Goal: Entertainment & Leisure: Consume media (video, audio)

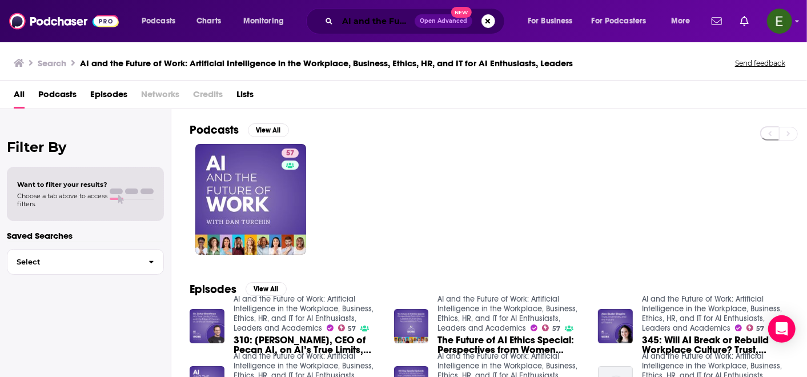
click at [386, 20] on input "AI and the Future of Work: Artificial Intelligence in the Workplace, Business, …" at bounding box center [376, 21] width 77 height 18
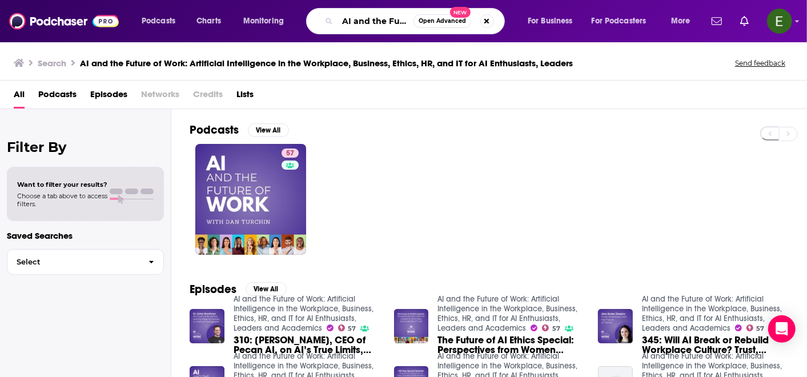
click at [386, 20] on input "AI and the Future of Work: Artificial Intelligence in the Workplace, Business, …" at bounding box center [376, 21] width 76 height 18
paste input "The Happy at Work Podcast"
type input "The Happy at Work Podcast"
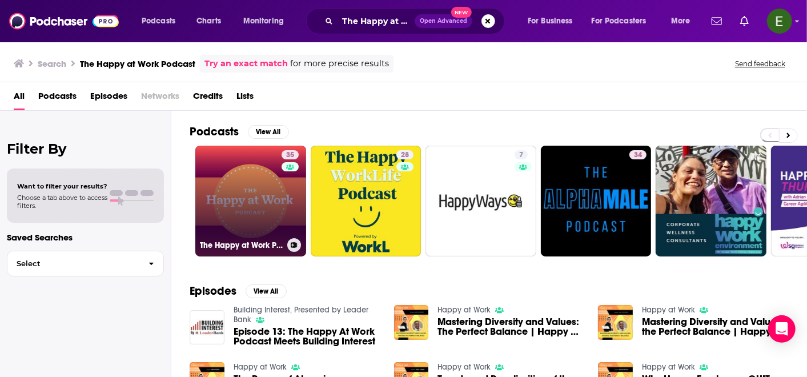
click at [261, 209] on link "35 The Happy at Work Podcast" at bounding box center [250, 201] width 111 height 111
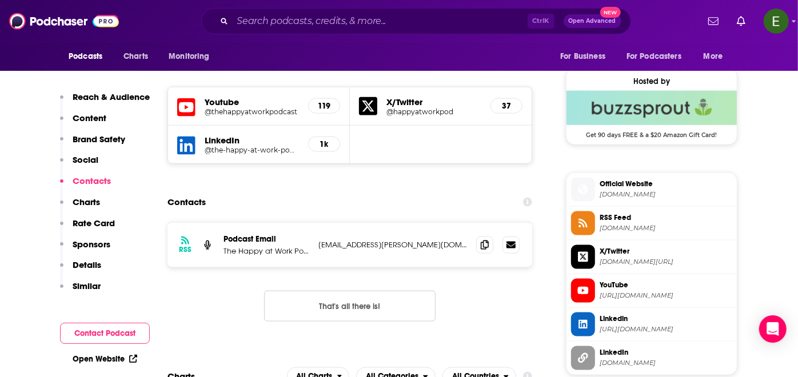
scroll to position [889, 0]
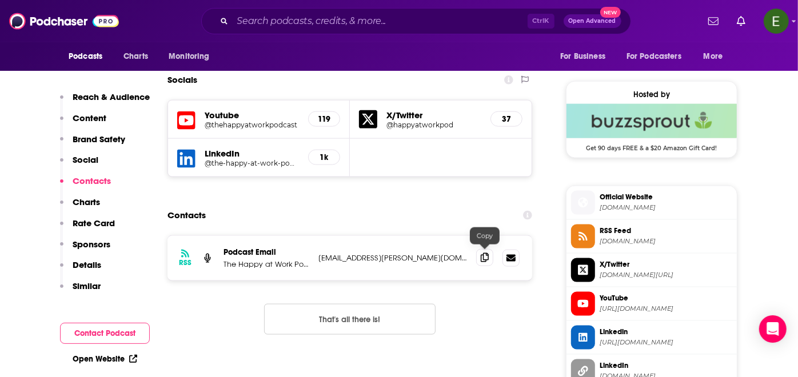
click at [481, 257] on icon at bounding box center [485, 257] width 8 height 9
click at [289, 261] on p "The Happy at Work Podcast" at bounding box center [266, 264] width 86 height 10
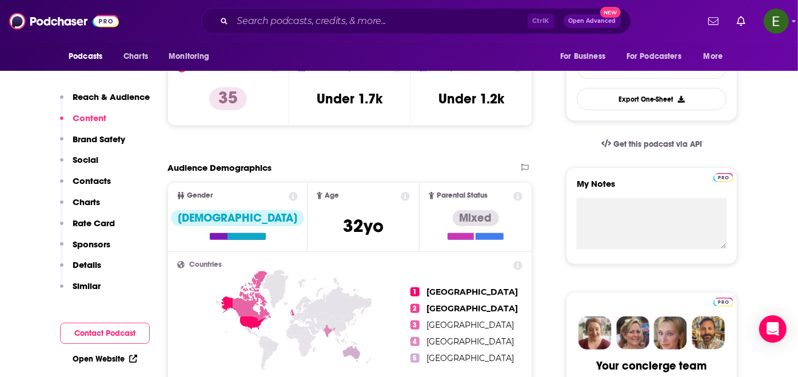
scroll to position [0, 0]
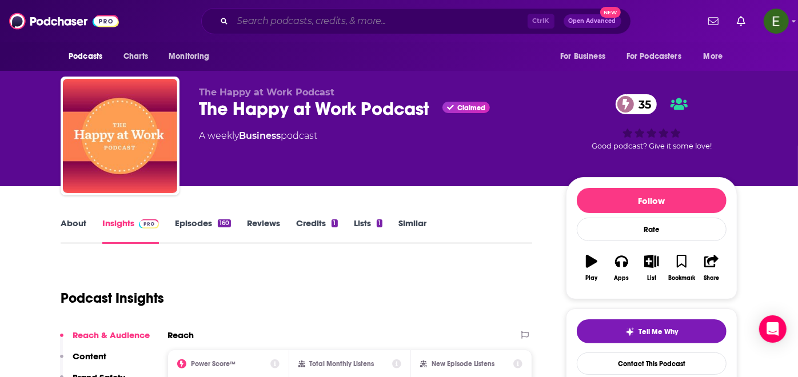
click at [365, 18] on input "Search podcasts, credits, & more..." at bounding box center [380, 21] width 295 height 18
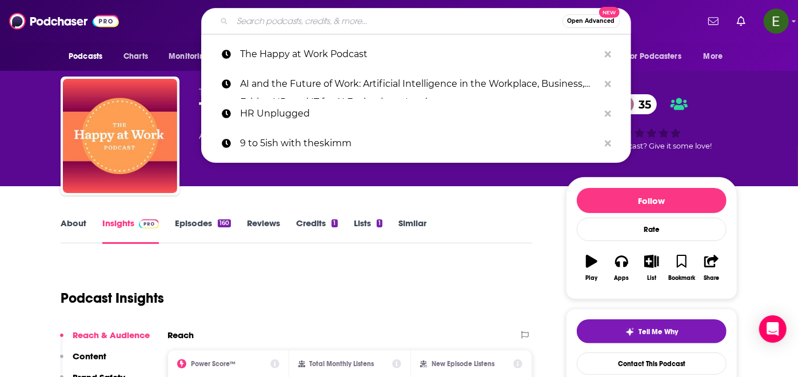
paste input "Q&A with experts"
type input "Q&A with experts"
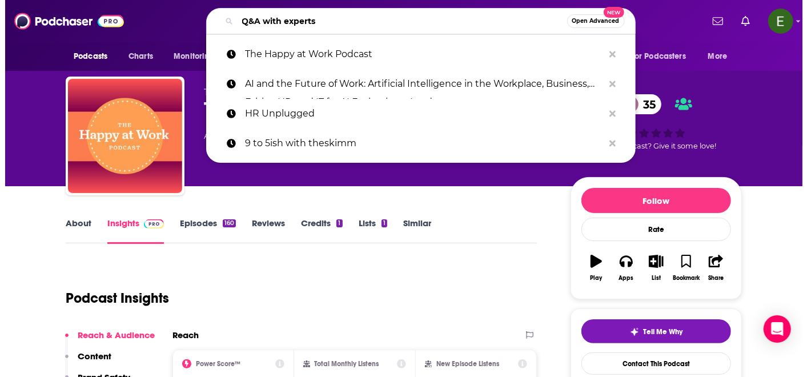
scroll to position [0, 16]
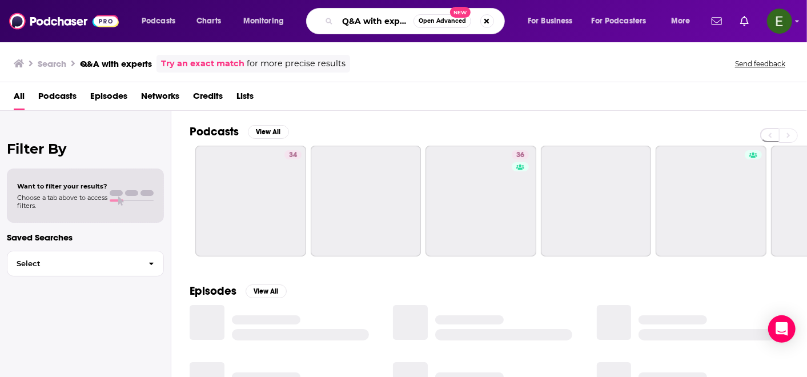
click at [354, 18] on input "Q&A with experts" at bounding box center [376, 21] width 76 height 18
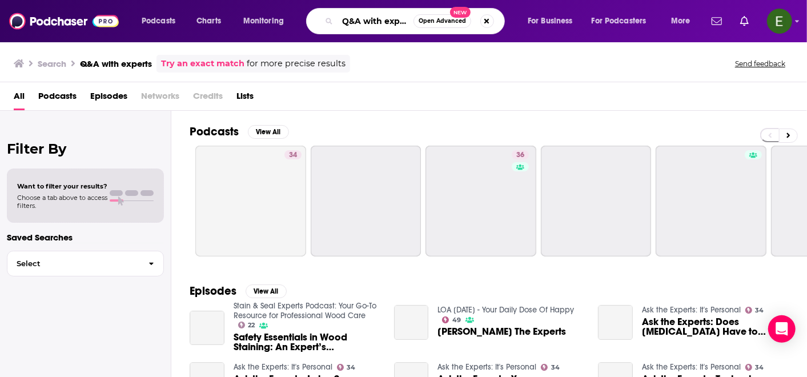
click at [354, 18] on input "Q&A with experts" at bounding box center [376, 21] width 76 height 18
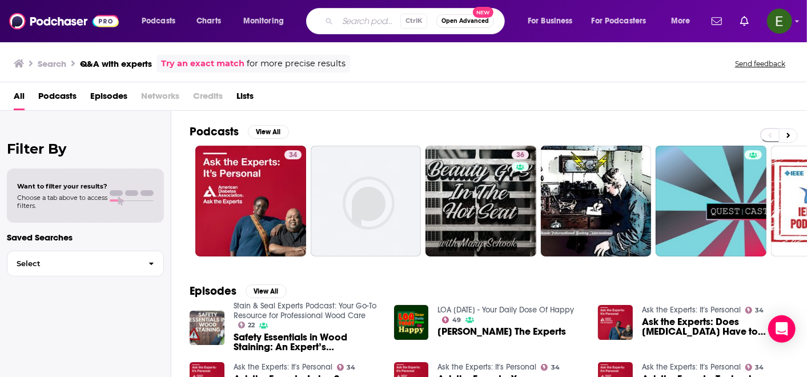
click at [381, 23] on input "Search podcasts, credits, & more..." at bounding box center [369, 21] width 63 height 18
paste input "Do One Better with [PERSON_NAME]"
type input "Do One Better with [PERSON_NAME]"
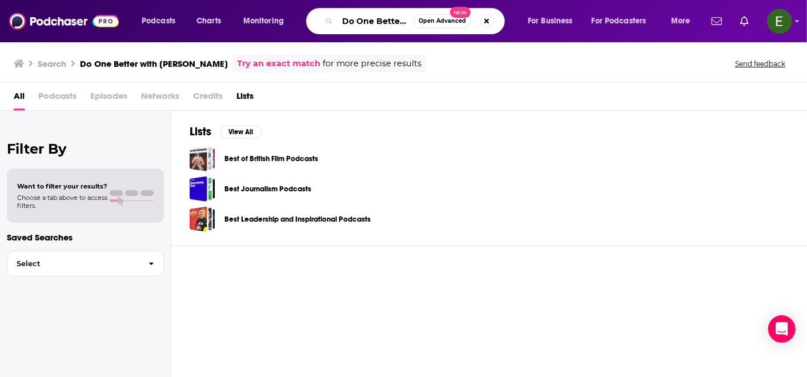
click at [366, 13] on input "Do One Better with [PERSON_NAME]" at bounding box center [376, 21] width 76 height 18
paste input "Search podcasts, credits, & more..."
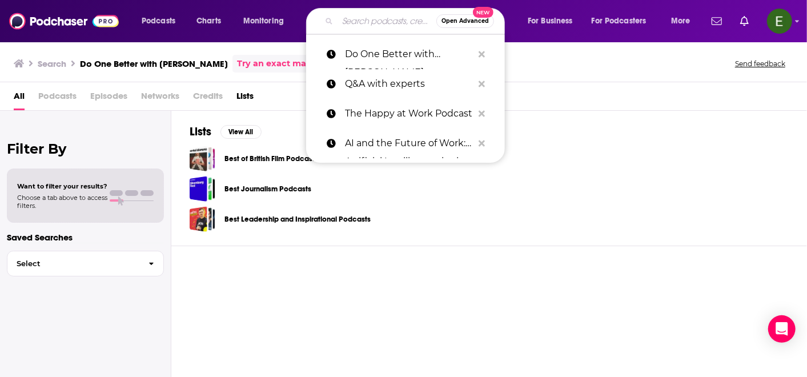
click at [366, 13] on input "Search podcasts, credits, & more..." at bounding box center [387, 21] width 99 height 18
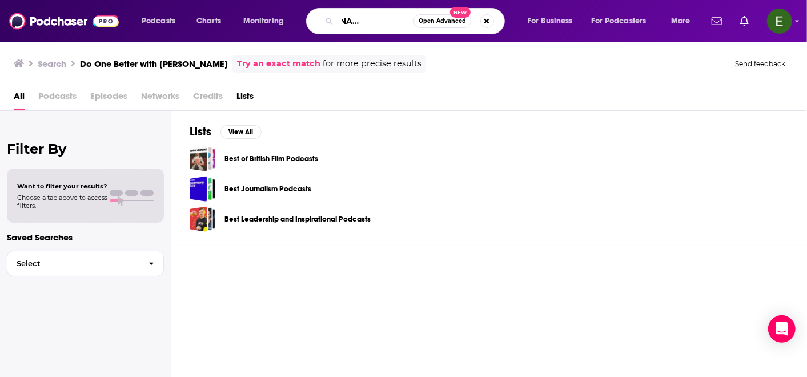
scroll to position [0, 46]
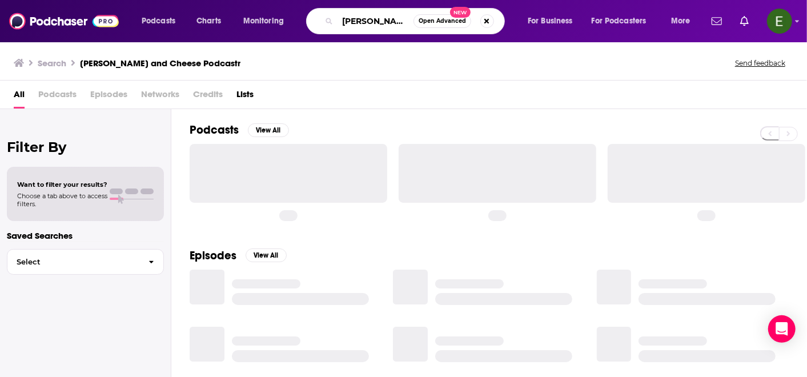
click at [397, 21] on input "[PERSON_NAME] and Cheese Podcastr" at bounding box center [376, 21] width 76 height 18
click at [408, 19] on input "[PERSON_NAME] and Cheese Podcastr" at bounding box center [376, 21] width 76 height 18
type input "[PERSON_NAME] and Cheese Podcast"
click at [405, 22] on input "[PERSON_NAME] and Cheese Podcast" at bounding box center [376, 21] width 76 height 18
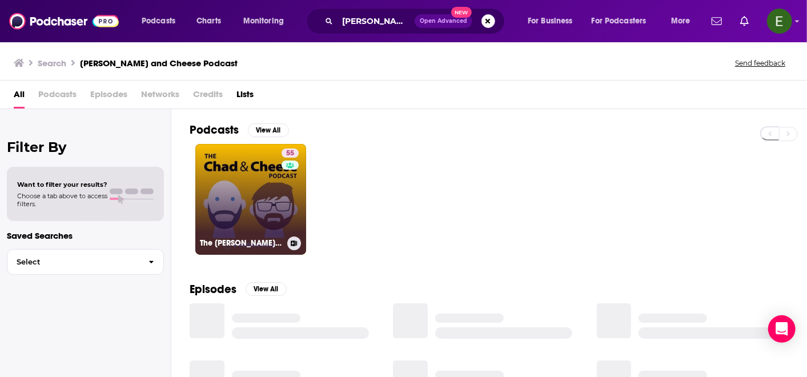
click at [262, 184] on link "55 The [PERSON_NAME] & Cheese Podcast" at bounding box center [250, 199] width 111 height 111
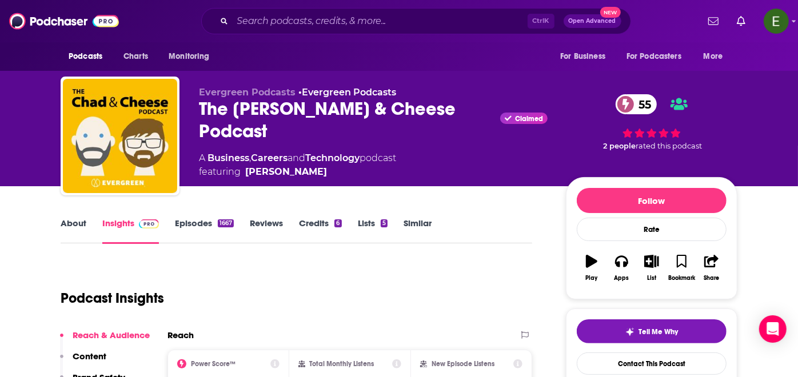
click at [178, 224] on link "Episodes 1667" at bounding box center [204, 231] width 59 height 26
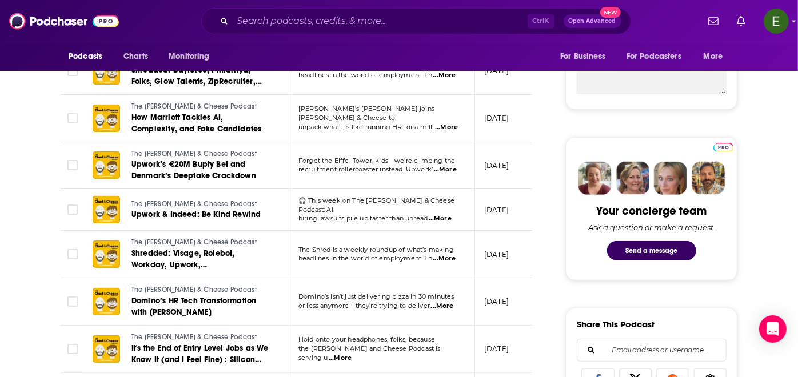
scroll to position [465, 0]
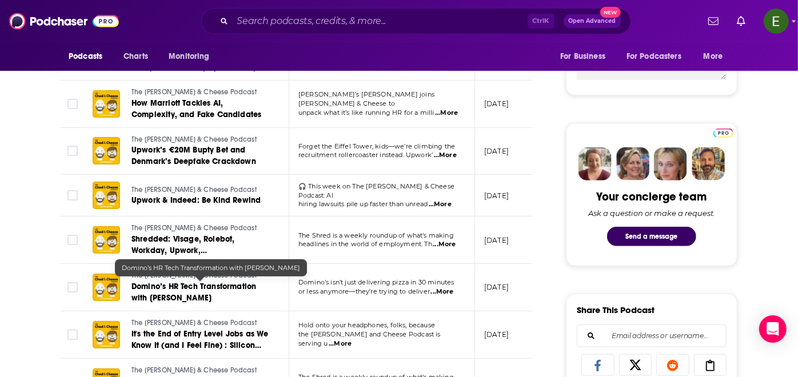
click at [241, 282] on span "Domino’s HR Tech Transformation with [PERSON_NAME]" at bounding box center [193, 292] width 125 height 21
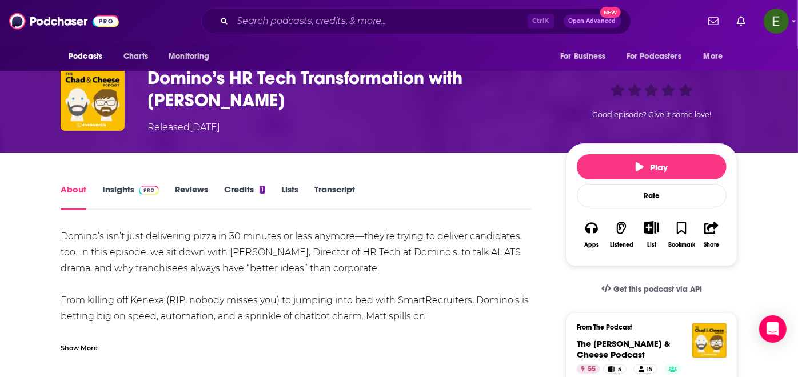
scroll to position [85, 0]
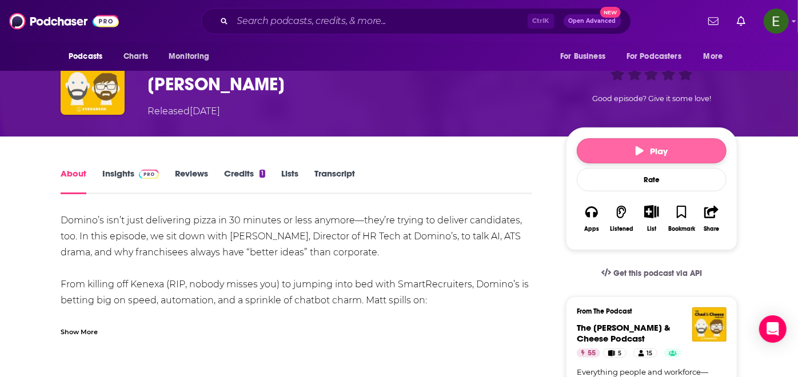
click at [713, 138] on button "Play" at bounding box center [652, 150] width 150 height 25
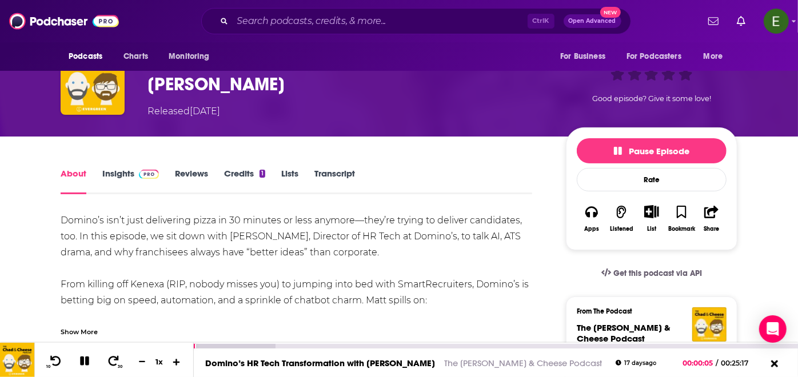
click at [174, 361] on icon at bounding box center [176, 361] width 7 height 7
click at [117, 356] on icon at bounding box center [113, 360] width 14 height 11
click at [121, 362] on button "30" at bounding box center [113, 362] width 23 height 16
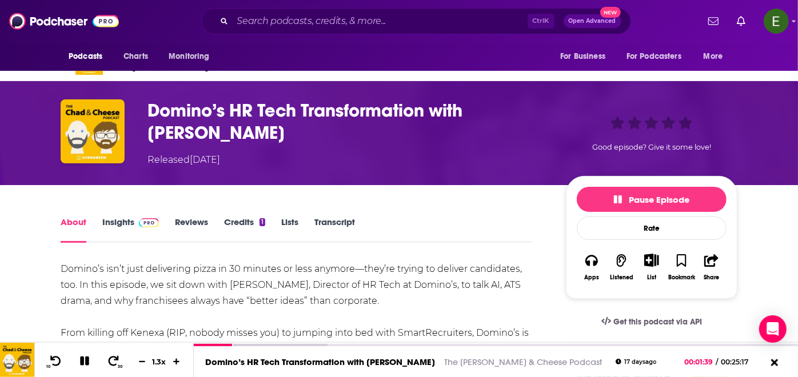
scroll to position [0, 0]
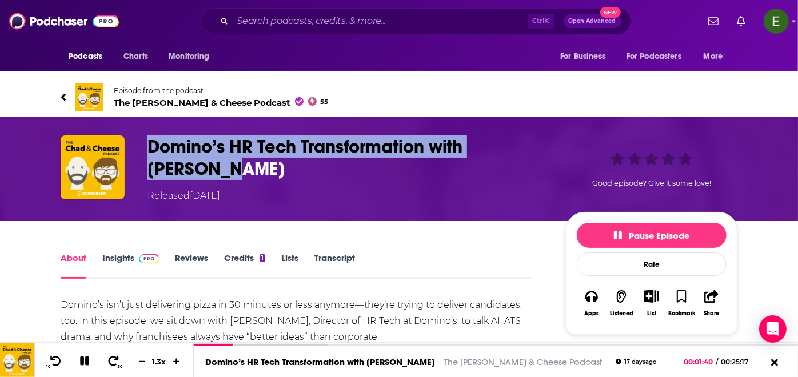
drag, startPoint x: 170, startPoint y: 124, endPoint x: 149, endPoint y: 107, distance: 26.4
click at [149, 135] on h1 "Domino’s HR Tech Transformation with [PERSON_NAME]" at bounding box center [347, 157] width 400 height 45
copy h1 "Domino’s HR Tech Transformation with [PERSON_NAME]"
click at [90, 362] on icon at bounding box center [84, 361] width 13 height 10
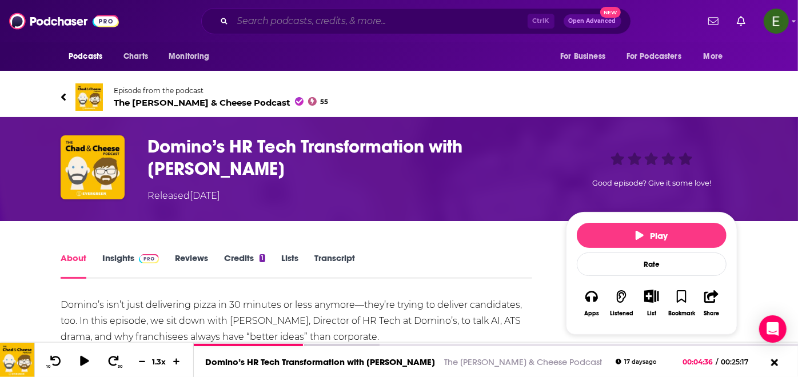
click at [358, 18] on input "Search podcasts, credits, & more..." at bounding box center [380, 21] width 295 height 18
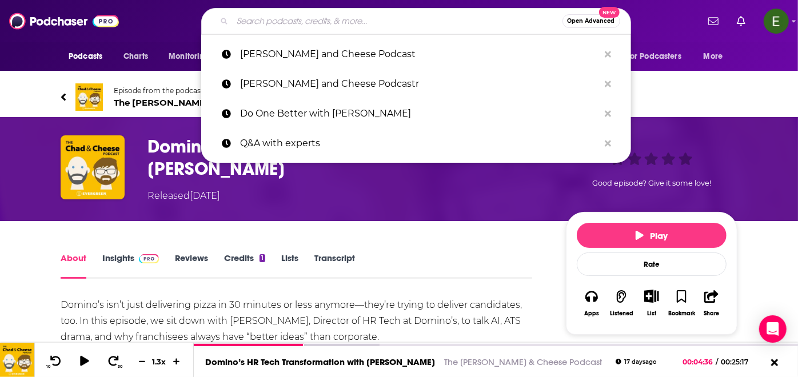
paste input "Cat & Cloud Podcast"
type input "Cat & Cloud Podcast"
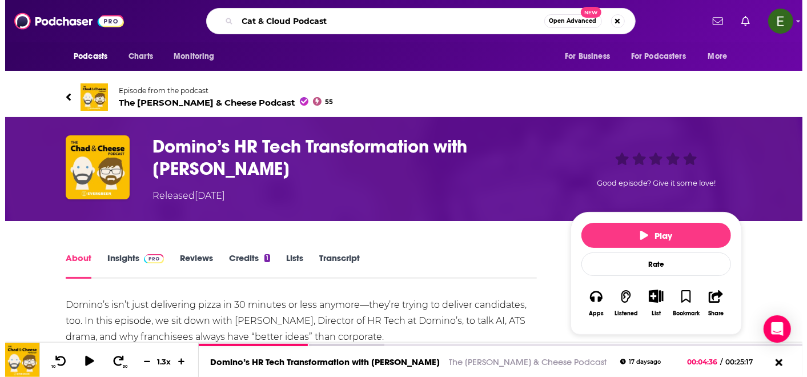
scroll to position [0, 28]
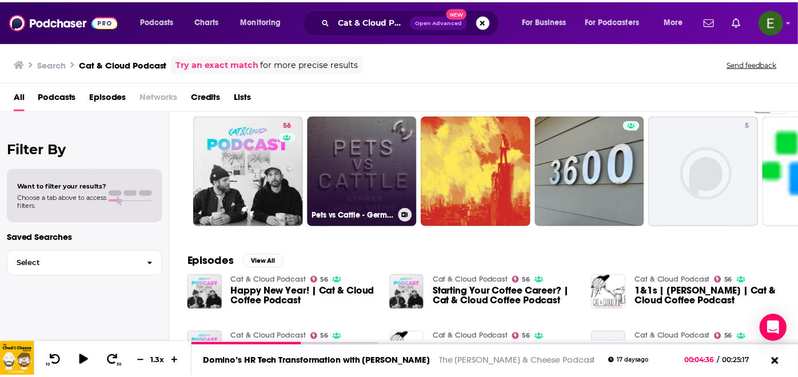
scroll to position [42, 0]
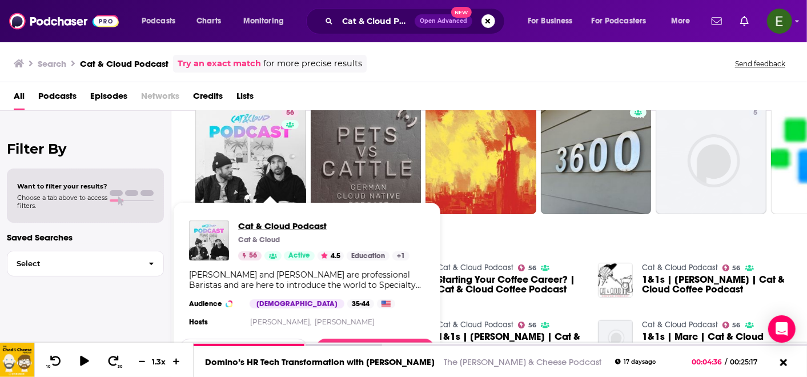
click at [257, 222] on span "Cat & Cloud Podcast" at bounding box center [323, 226] width 171 height 11
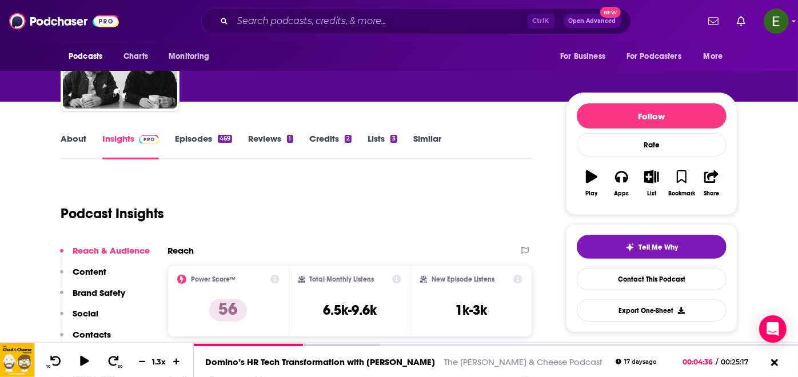
scroll to position [85, 0]
click at [207, 137] on link "Episodes 469" at bounding box center [203, 146] width 57 height 26
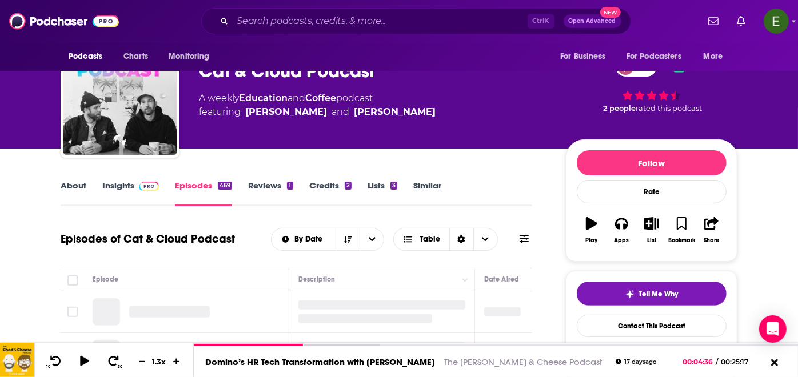
scroll to position [169, 0]
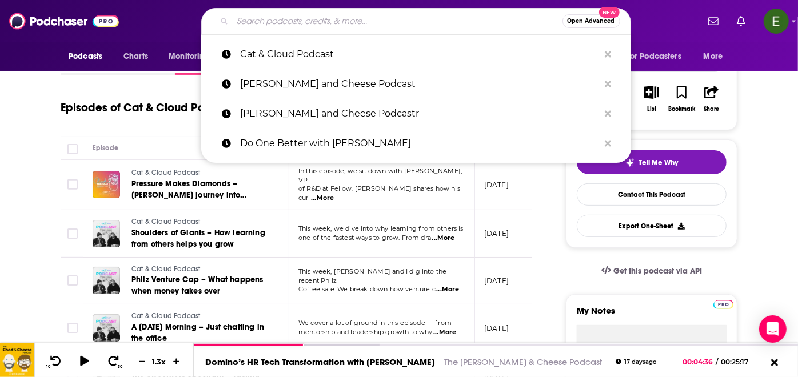
click at [378, 18] on input "Search podcasts, credits, & more..." at bounding box center [398, 21] width 330 height 18
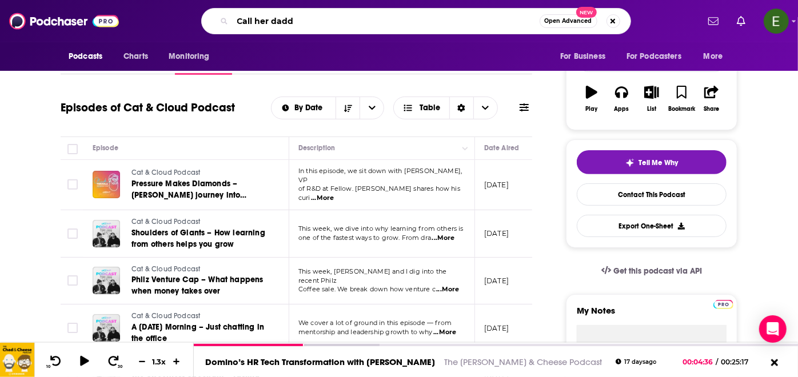
type input "Call her daddy"
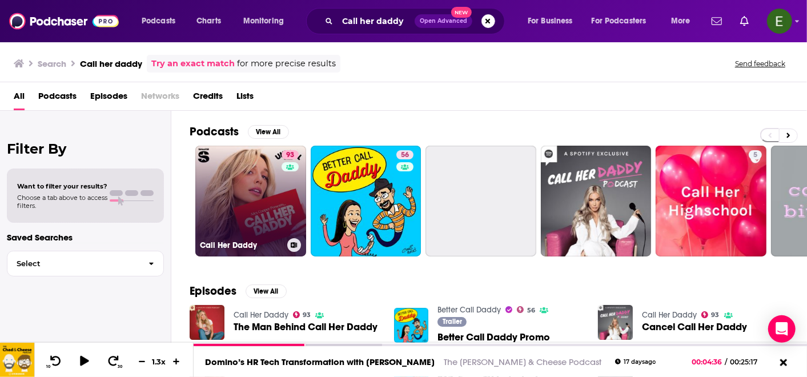
click at [270, 195] on link "93 Call Her Daddy" at bounding box center [250, 201] width 111 height 111
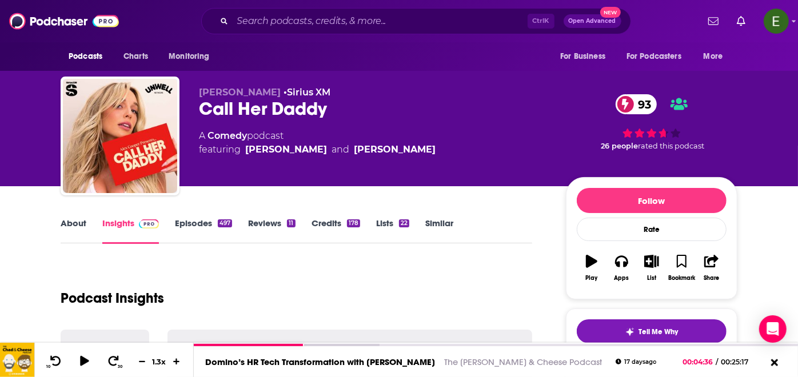
click at [78, 222] on link "About" at bounding box center [74, 231] width 26 height 26
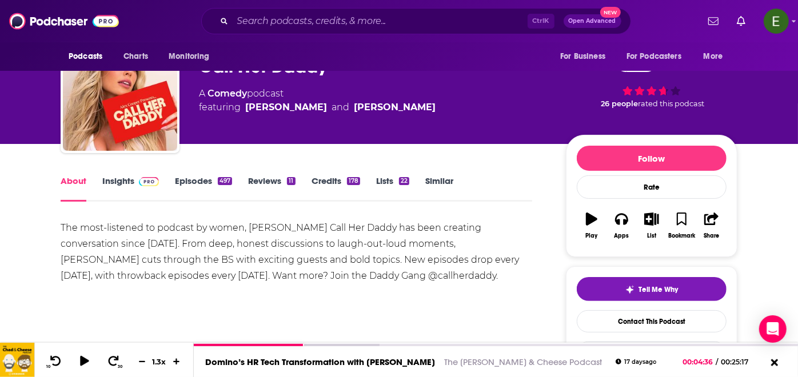
scroll to position [85, 0]
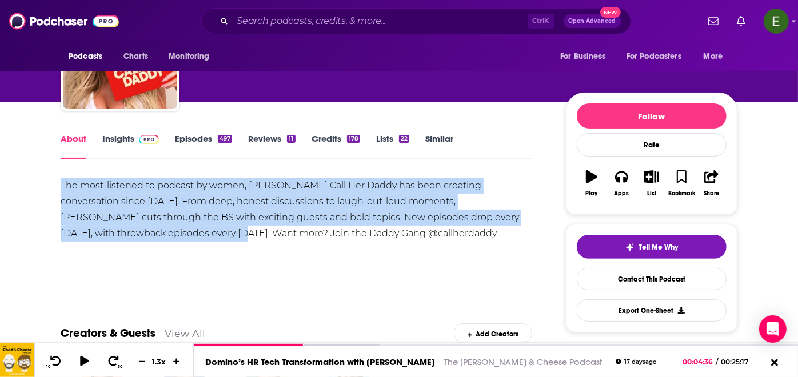
drag, startPoint x: 57, startPoint y: 185, endPoint x: 118, endPoint y: 238, distance: 81.4
copy div "The most-listened to podcast by women, [PERSON_NAME] Call Her Daddy has been cr…"
click at [151, 135] on img at bounding box center [149, 139] width 20 height 9
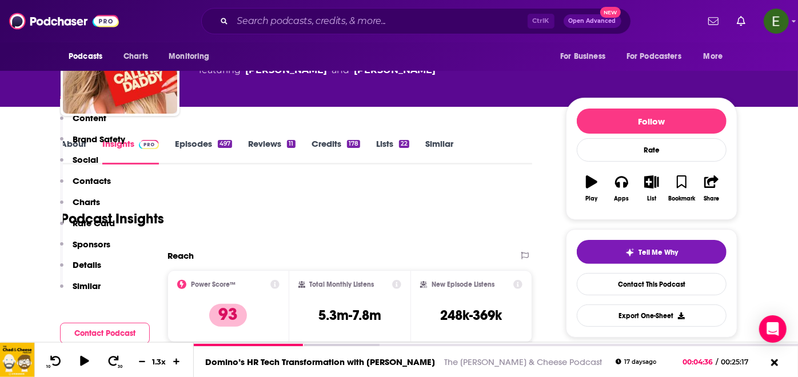
scroll to position [211, 0]
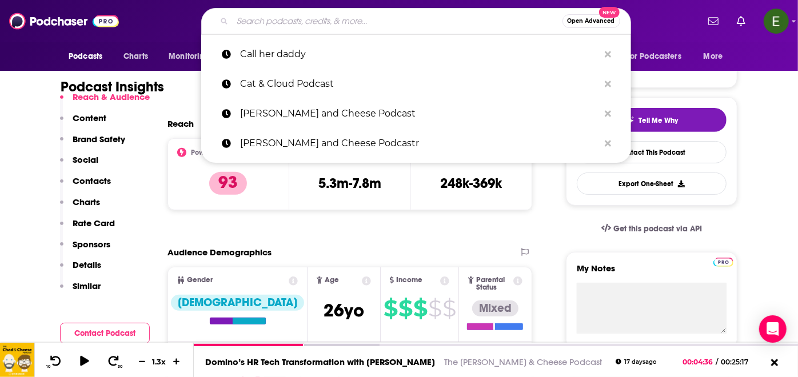
click at [361, 24] on input "Search podcasts, credits, & more..." at bounding box center [398, 21] width 330 height 18
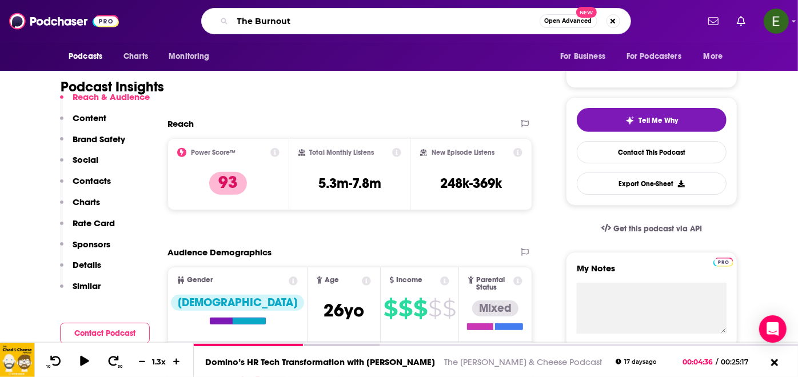
type input "The Burnouts"
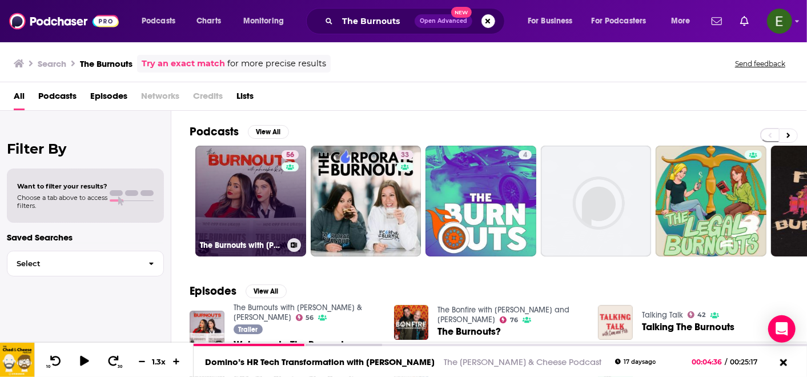
click at [261, 206] on link "56 The Burnouts with [PERSON_NAME] & [PERSON_NAME]" at bounding box center [250, 201] width 111 height 111
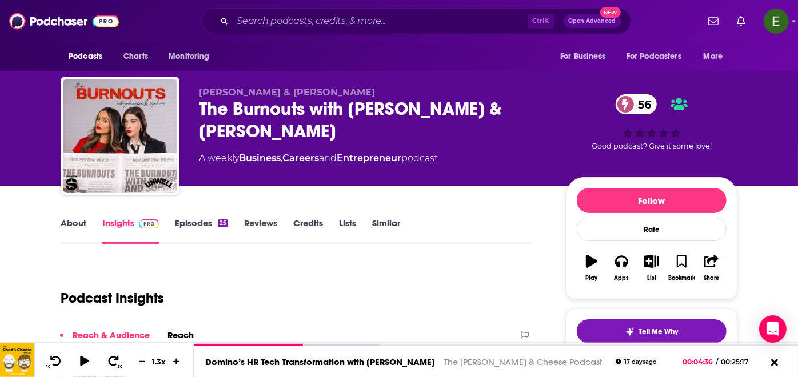
click at [212, 218] on link "Episodes 25" at bounding box center [201, 231] width 53 height 26
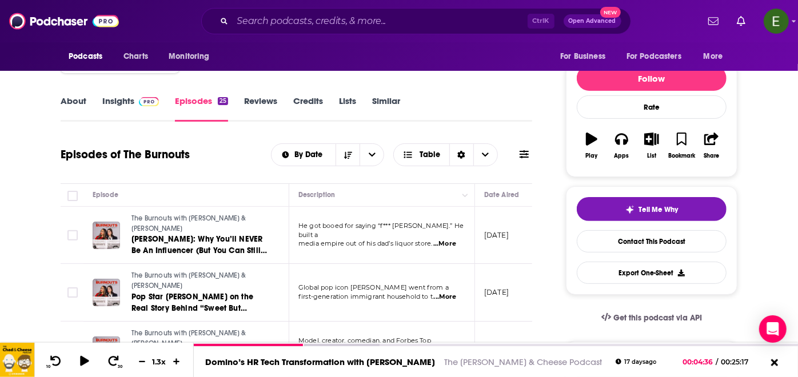
scroll to position [254, 0]
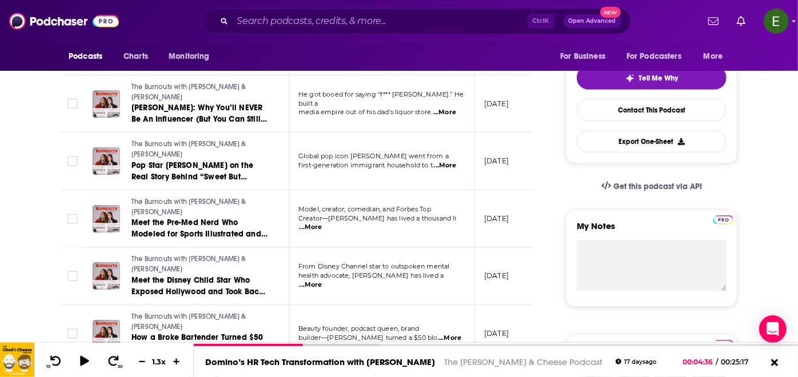
click at [449, 108] on span "...More" at bounding box center [444, 112] width 23 height 9
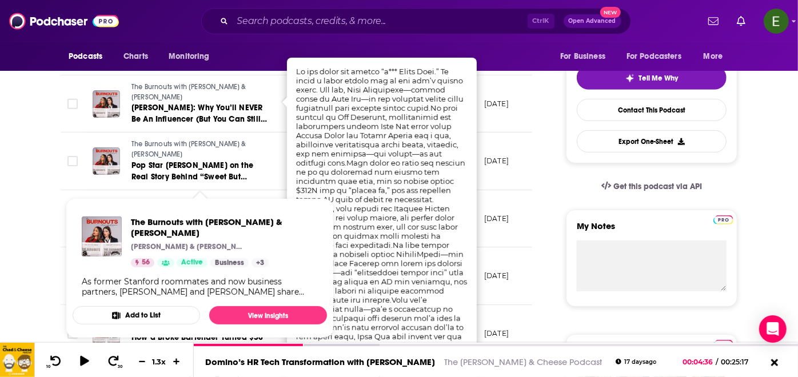
click at [262, 197] on link "The Burnouts with [PERSON_NAME] & [PERSON_NAME]" at bounding box center [199, 207] width 137 height 20
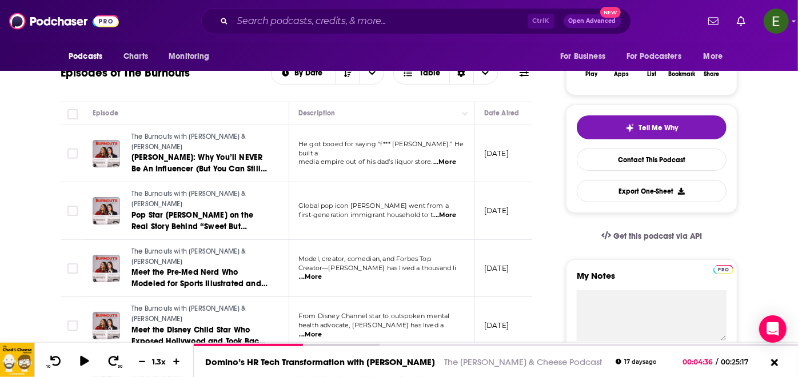
scroll to position [211, 0]
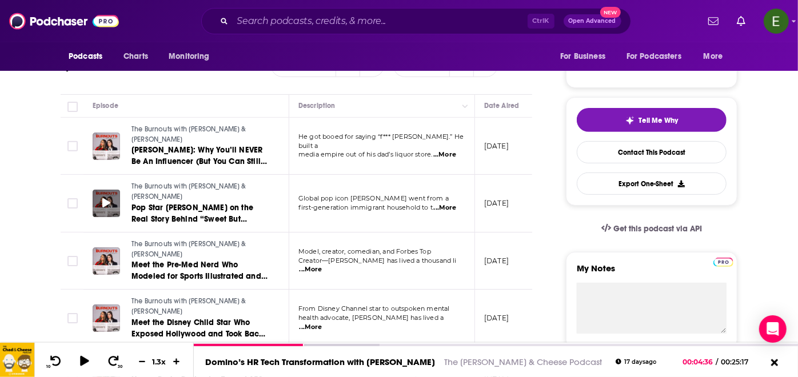
click at [102, 198] on icon at bounding box center [106, 202] width 8 height 9
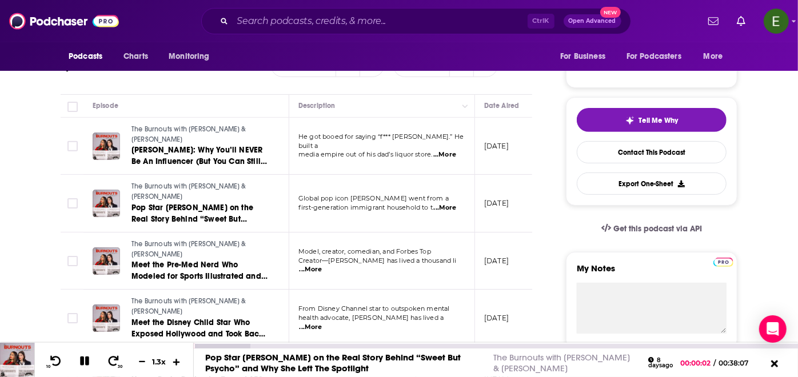
click at [174, 362] on icon at bounding box center [177, 361] width 10 height 7
click at [114, 359] on icon at bounding box center [113, 360] width 11 height 11
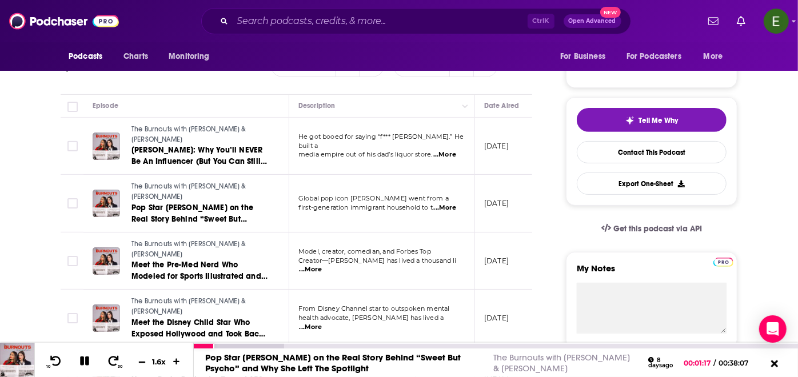
click at [147, 361] on button at bounding box center [141, 362] width 17 height 11
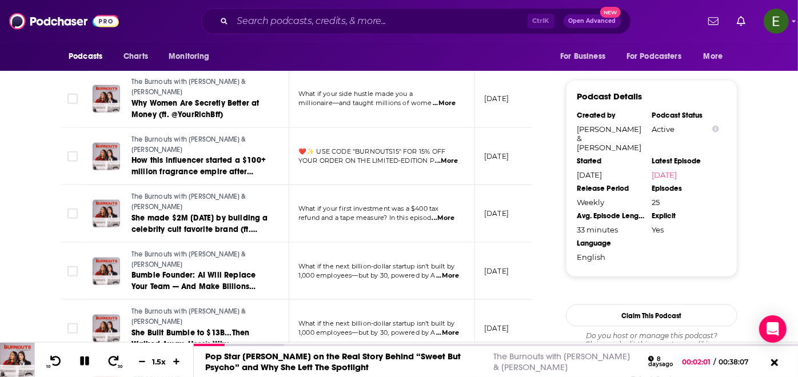
scroll to position [1015, 0]
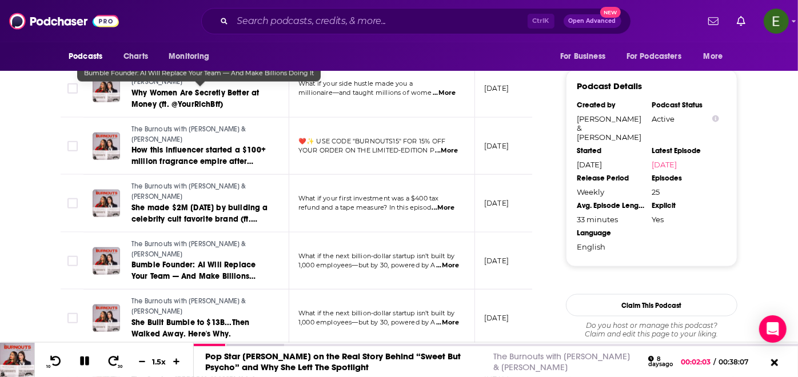
click at [197, 260] on span "Bumble Founder: AI Will Replace Your Team — And Make Billions Doing It" at bounding box center [193, 276] width 124 height 33
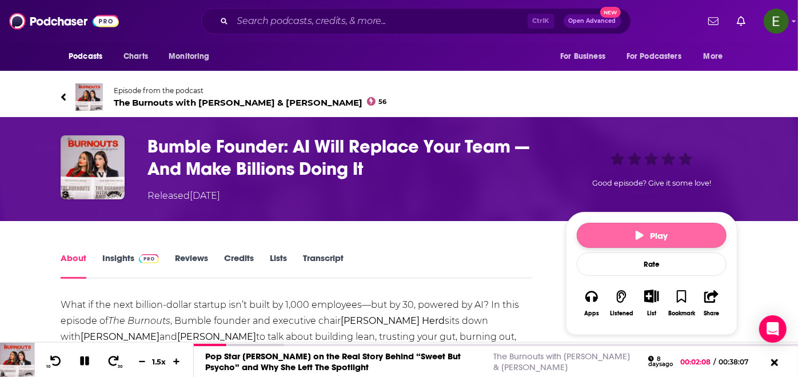
click at [595, 223] on button "Play" at bounding box center [652, 235] width 150 height 25
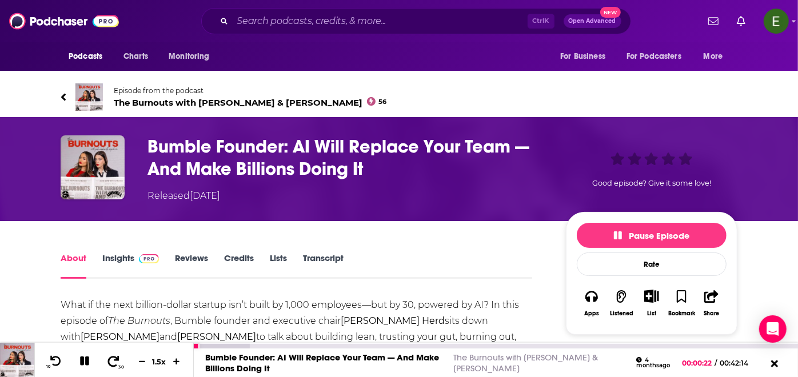
click at [114, 362] on icon at bounding box center [113, 360] width 14 height 11
click at [270, 135] on h1 "Bumble Founder: AI Will Replace Your Team — And Make Billions Doing It" at bounding box center [347, 157] width 400 height 45
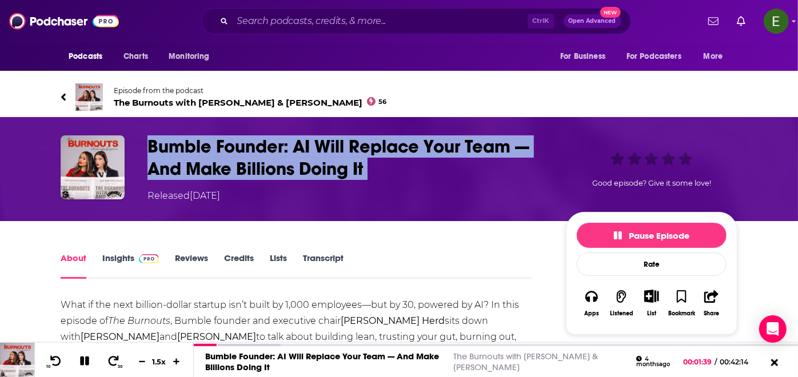
click at [270, 135] on h1 "Bumble Founder: AI Will Replace Your Team — And Make Billions Doing It" at bounding box center [347, 157] width 400 height 45
copy h1 "Bumble Founder: AI Will Replace Your Team — And Make Billions Doing It"
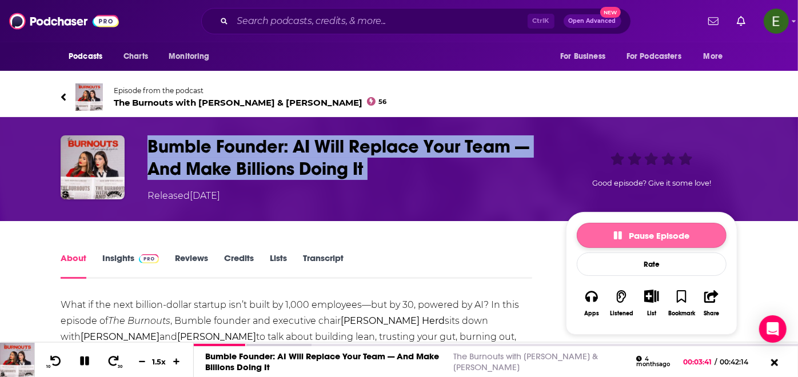
click at [697, 223] on button "Pause Episode" at bounding box center [652, 235] width 150 height 25
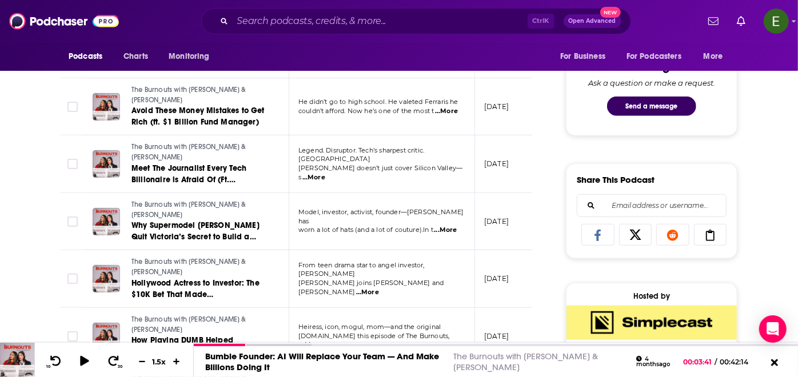
scroll to position [612, 0]
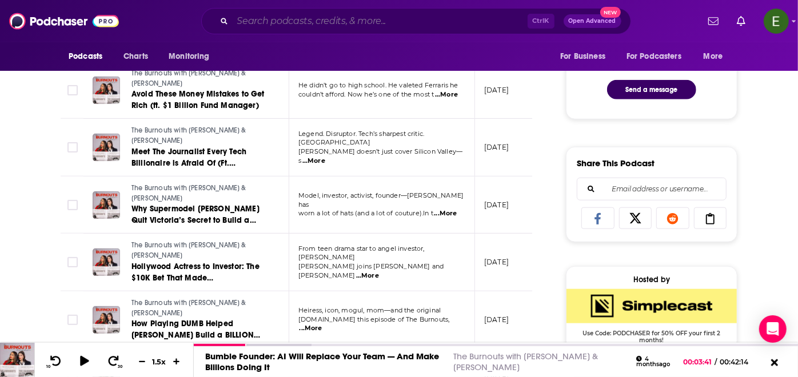
click at [351, 19] on input "Search podcasts, credits, & more..." at bounding box center [380, 21] width 295 height 18
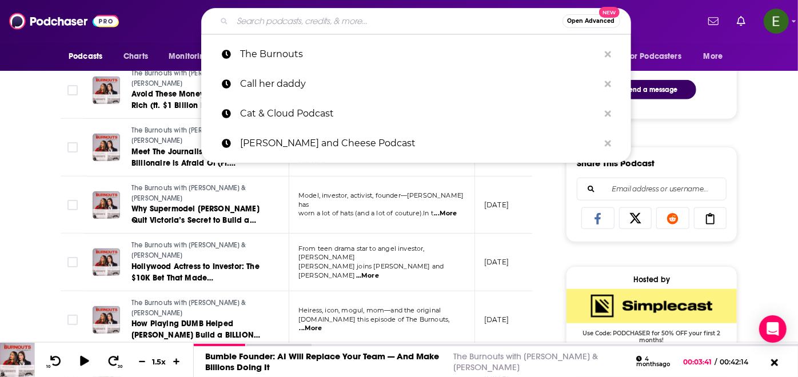
paste input "The Best One Yet"
type input "The Best One Yet"
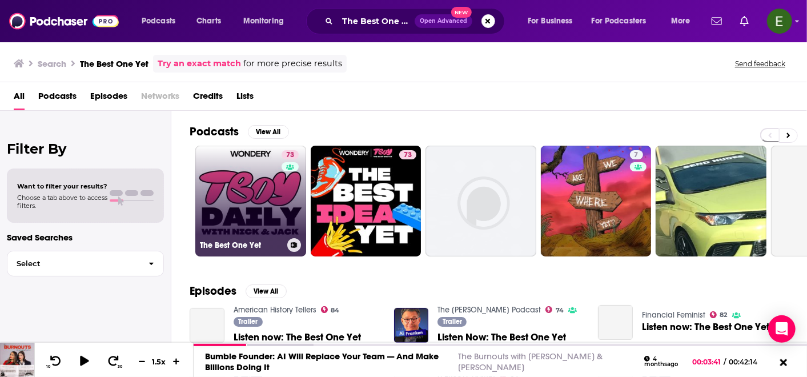
click at [258, 192] on link "73 The Best One Yet" at bounding box center [250, 201] width 111 height 111
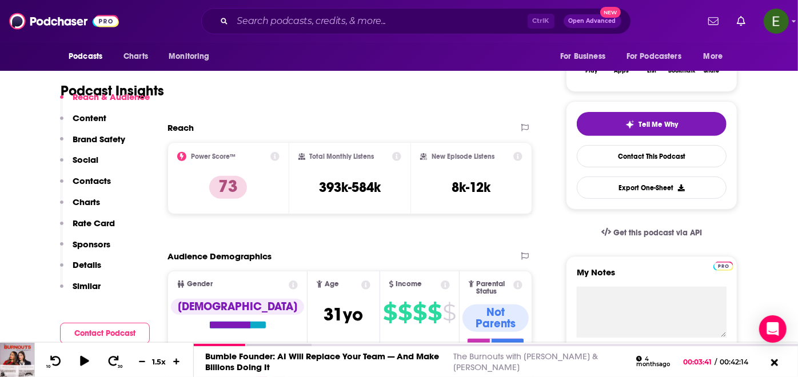
scroll to position [254, 0]
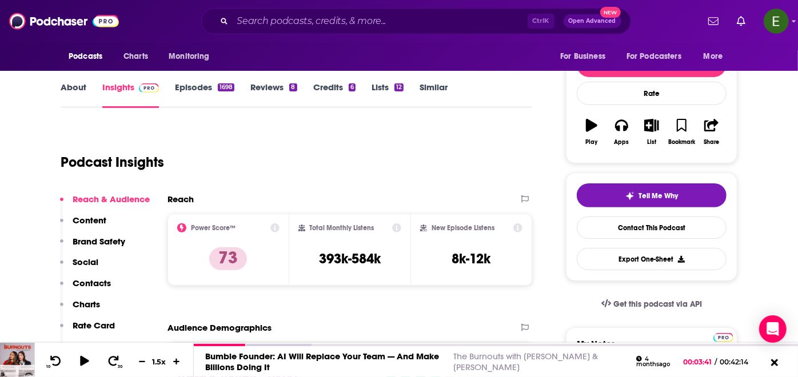
scroll to position [127, 0]
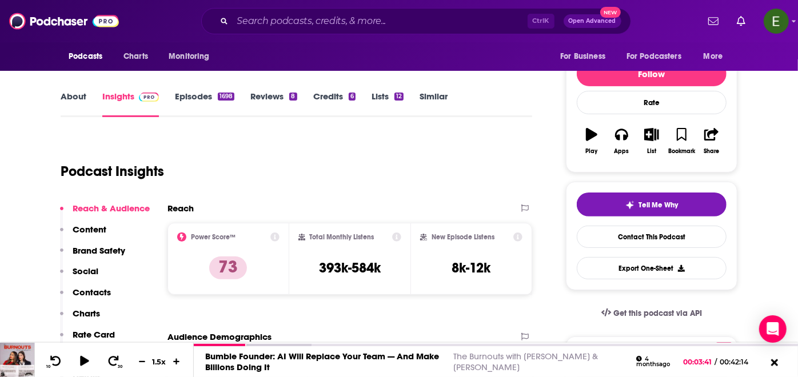
click at [189, 99] on link "Episodes 1698" at bounding box center [204, 104] width 59 height 26
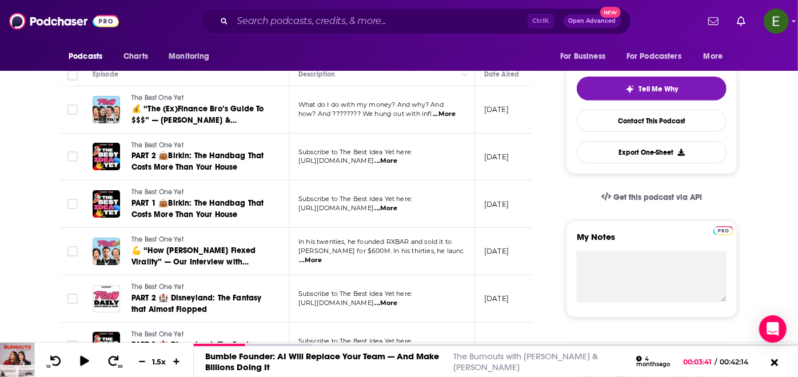
scroll to position [381, 0]
